Goal: Information Seeking & Learning: Learn about a topic

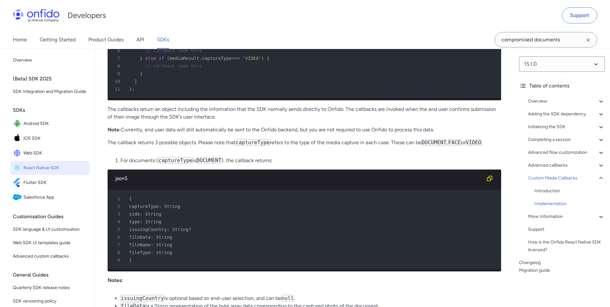
scroll to position [6675, 0]
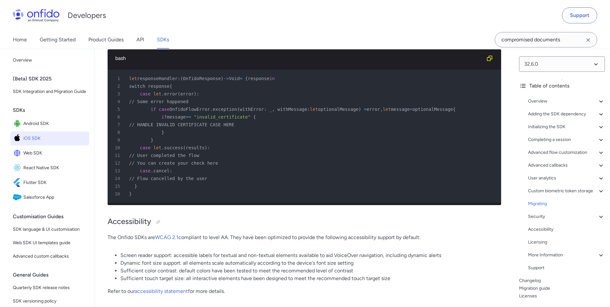
scroll to position [17590, 0]
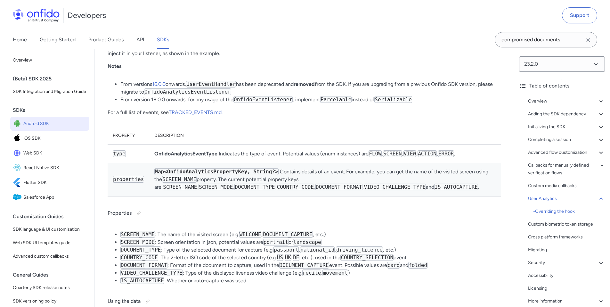
scroll to position [12493, 0]
